Goal: Task Accomplishment & Management: Use online tool/utility

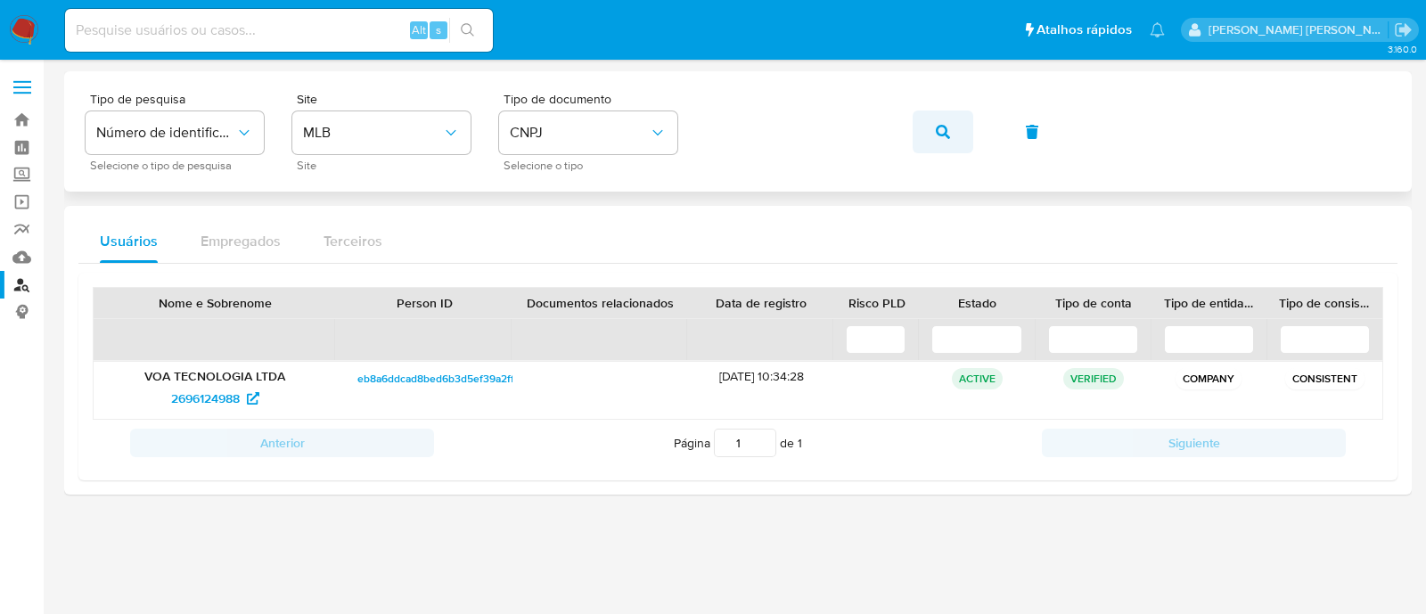
click at [925, 129] on button "button" at bounding box center [943, 132] width 61 height 43
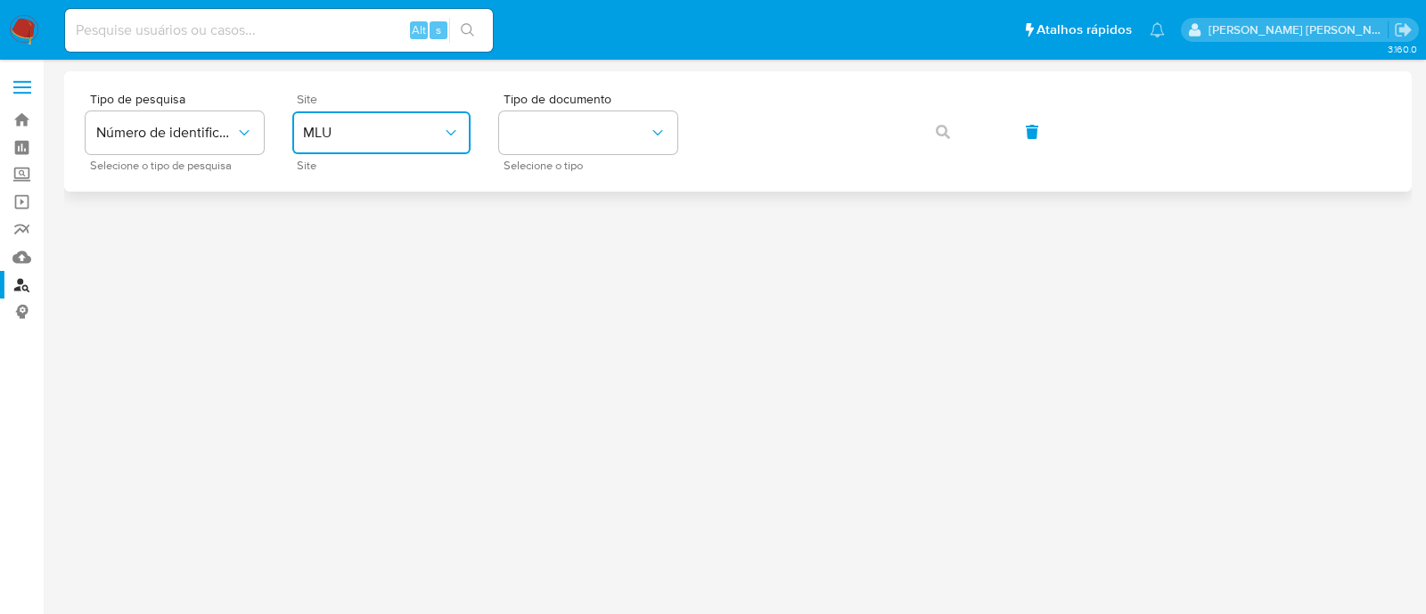
click at [392, 146] on button "MLU" at bounding box center [381, 132] width 178 height 43
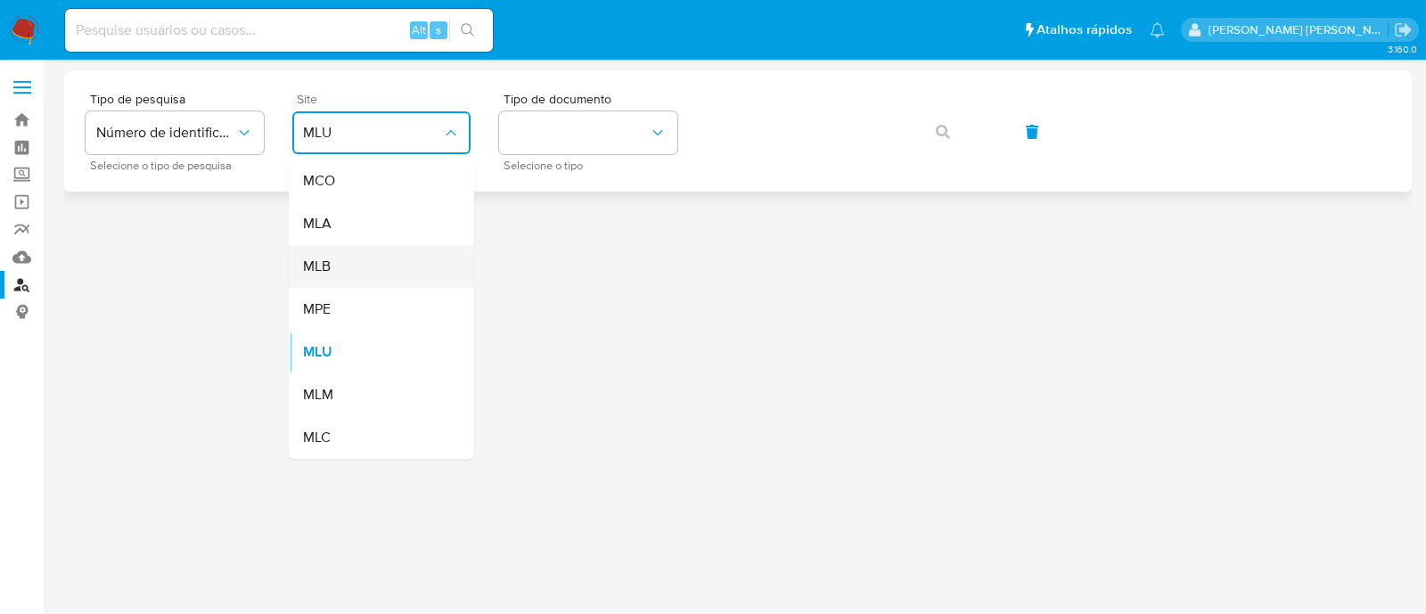
click at [386, 263] on div "MLB" at bounding box center [376, 266] width 146 height 43
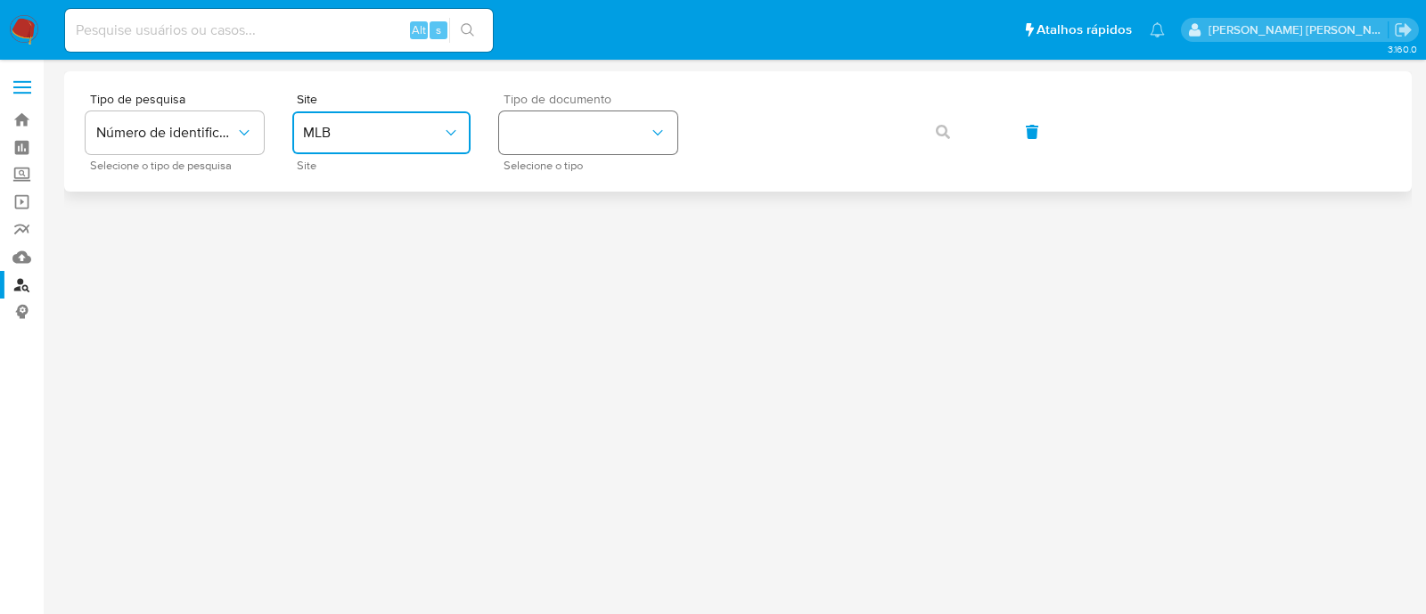
click at [651, 146] on button "identificationType" at bounding box center [588, 132] width 178 height 43
click at [614, 199] on div "CNPJ CNPJ" at bounding box center [583, 190] width 146 height 61
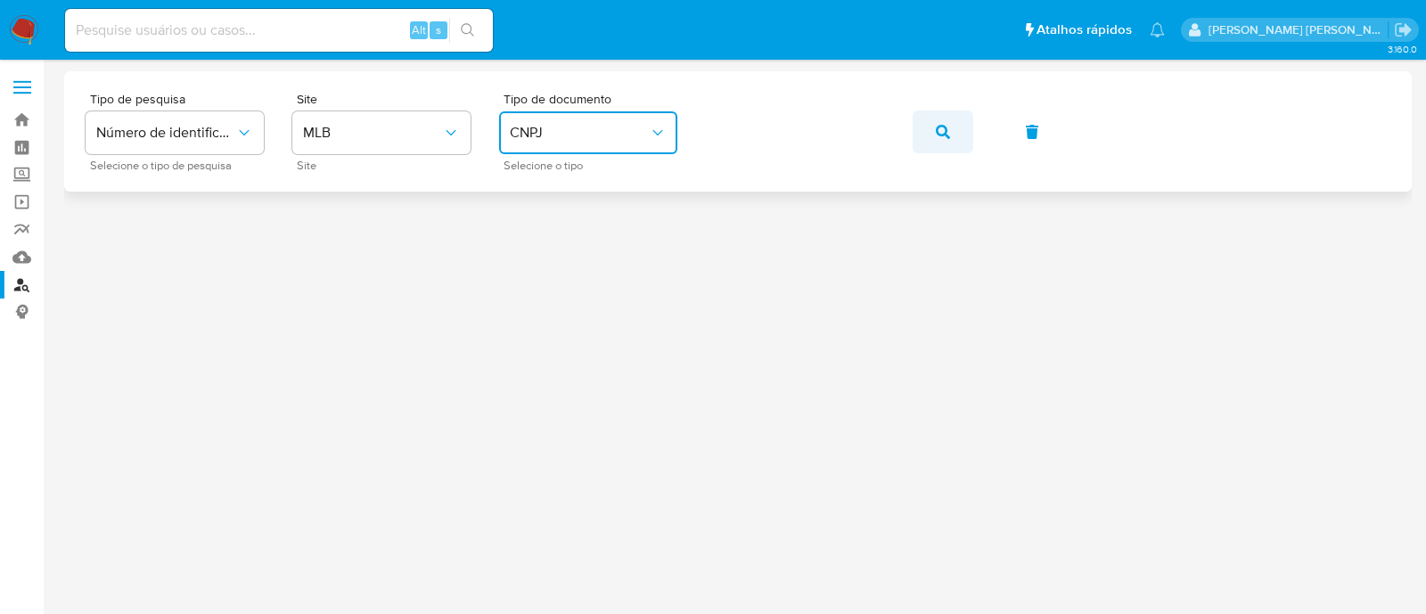
click at [937, 121] on span "button" at bounding box center [943, 131] width 14 height 39
